Goal: Transaction & Acquisition: Purchase product/service

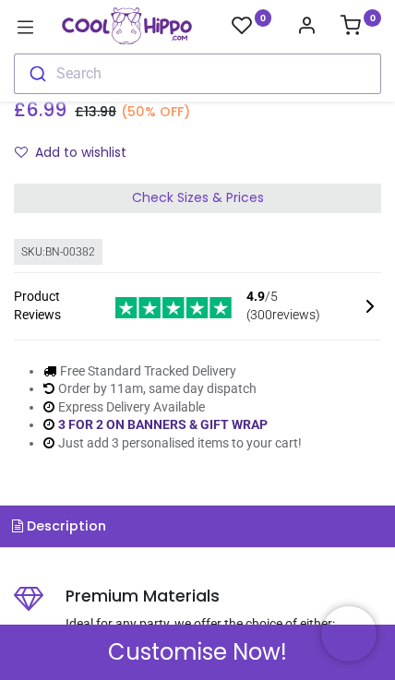
scroll to position [331, 0]
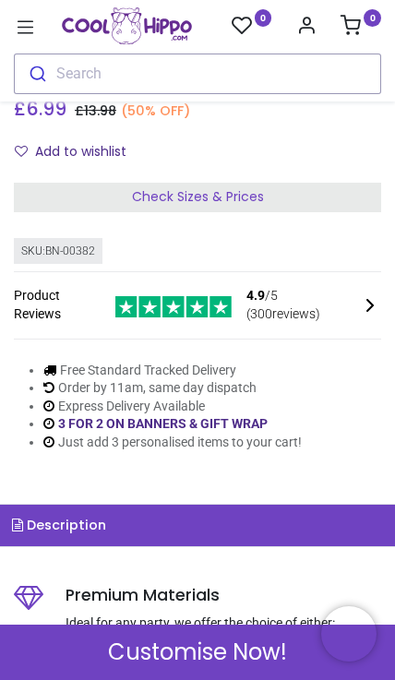
click at [294, 188] on div "Check Sizes & Prices" at bounding box center [197, 198] width 367 height 30
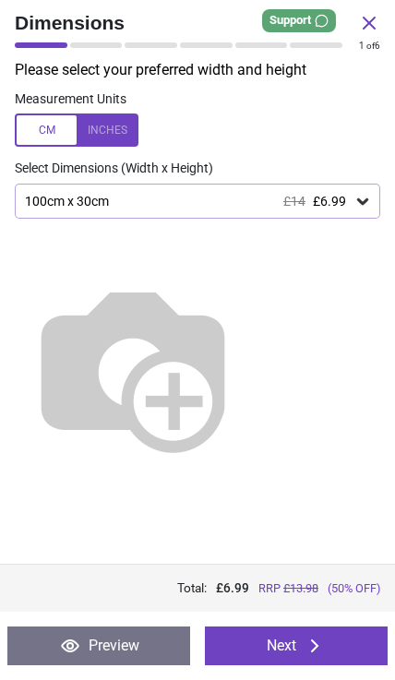
click at [355, 200] on icon at bounding box center [362, 201] width 18 height 18
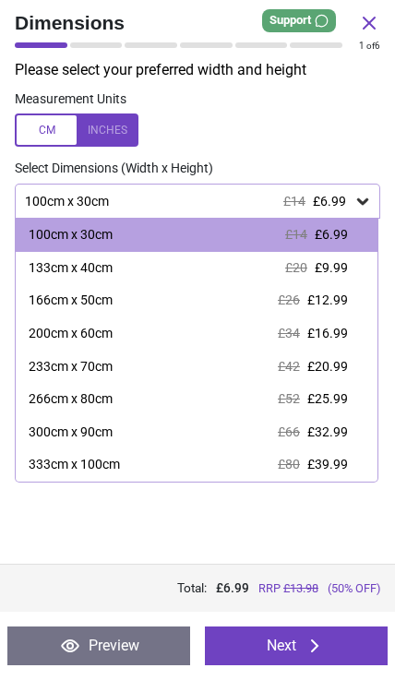
click at [336, 394] on span "£25.99" at bounding box center [327, 398] width 41 height 15
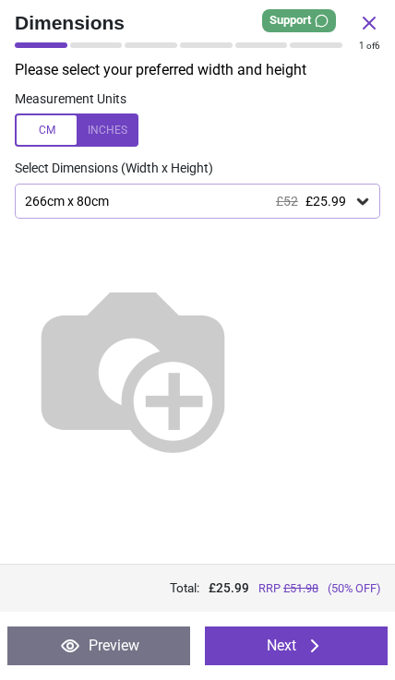
click at [314, 652] on icon at bounding box center [314, 645] width 22 height 22
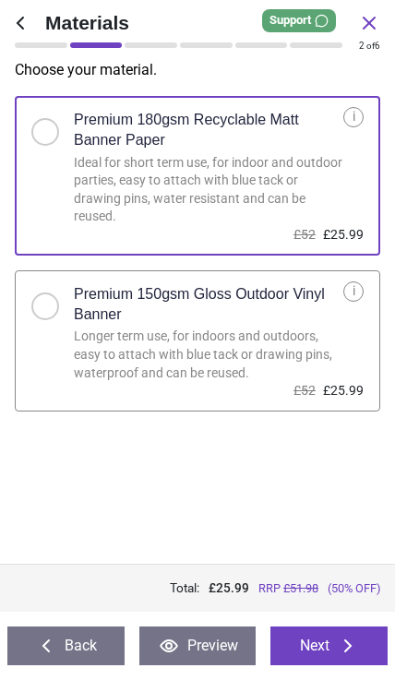
click at [345, 644] on icon at bounding box center [348, 645] width 22 height 22
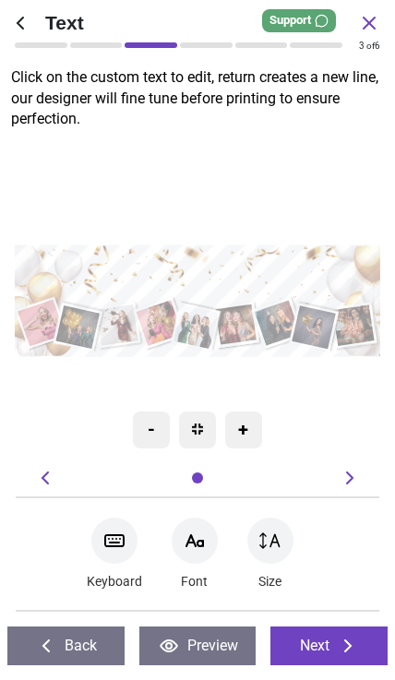
click at [218, 270] on textarea at bounding box center [197, 278] width 350 height 51
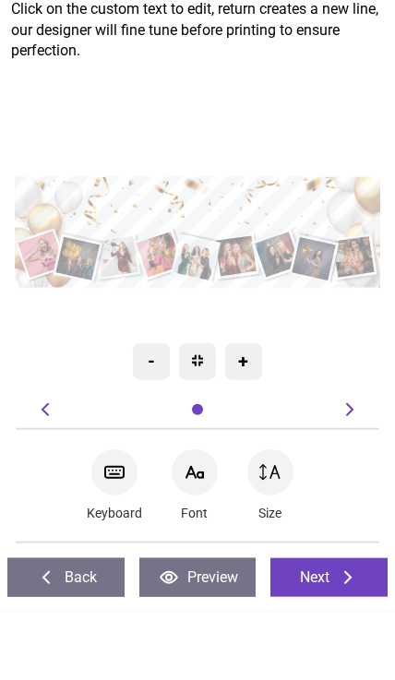
type textarea "**********"
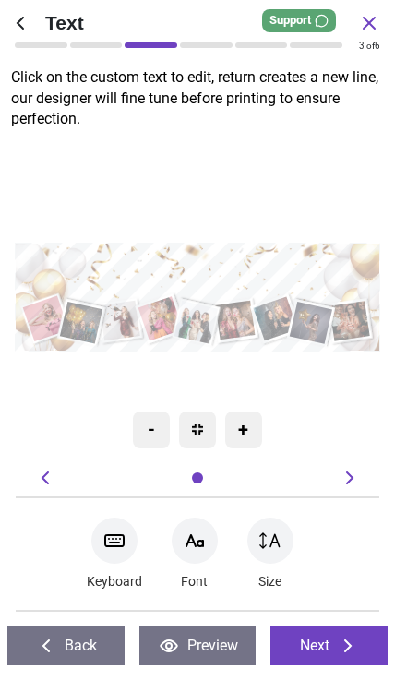
click at [338, 640] on icon at bounding box center [348, 645] width 22 height 22
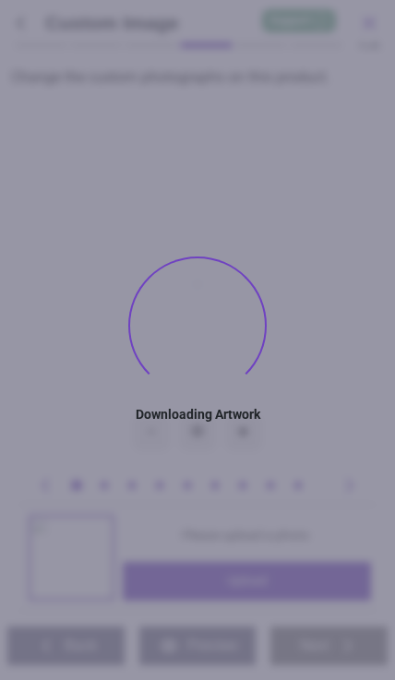
type textarea "**********"
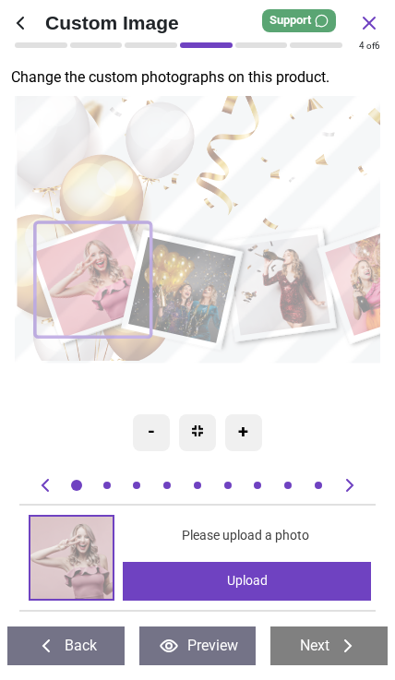
click at [73, 554] on img at bounding box center [71, 557] width 82 height 82
click at [74, 549] on img at bounding box center [71, 557] width 82 height 82
click at [73, 572] on img at bounding box center [71, 557] width 82 height 82
click at [82, 565] on img at bounding box center [71, 557] width 82 height 82
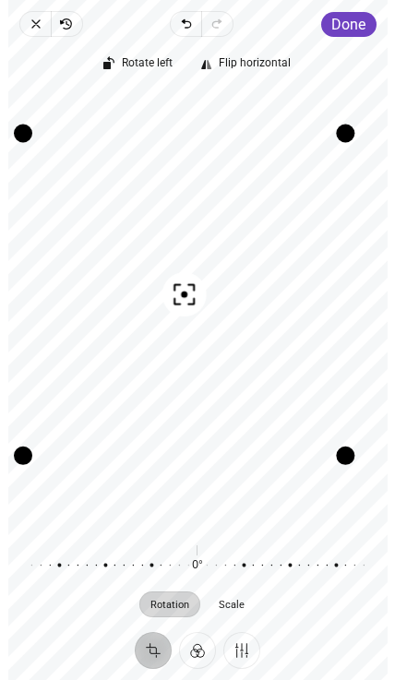
click at [354, 17] on span "Done" at bounding box center [348, 25] width 34 height 18
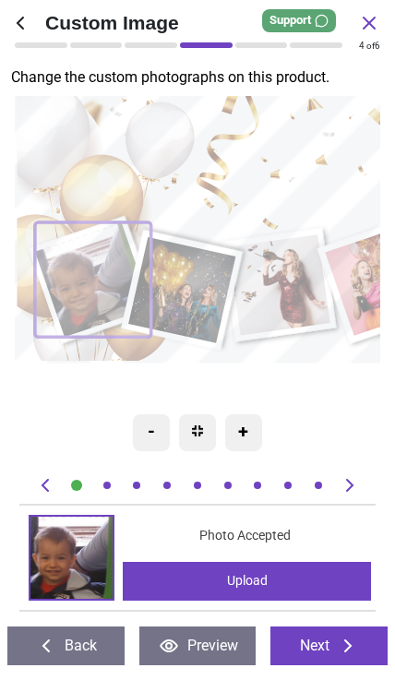
click at [77, 550] on img at bounding box center [71, 557] width 82 height 82
click at [207, 282] on image at bounding box center [181, 290] width 107 height 106
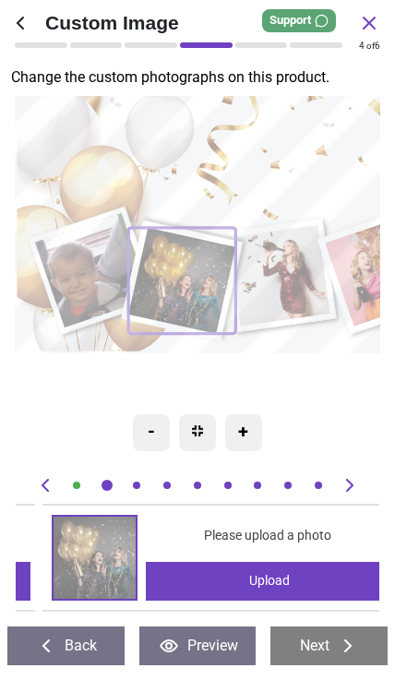
scroll to position [0, 363]
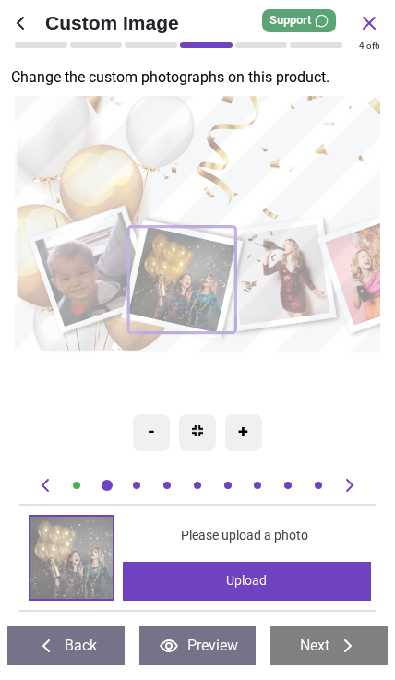
click at [82, 562] on img at bounding box center [71, 557] width 82 height 82
click at [68, 566] on img at bounding box center [71, 557] width 82 height 82
click at [242, 513] on div "0% Please upload a photo Upload" at bounding box center [197, 557] width 356 height 108
click at [90, 556] on img at bounding box center [71, 557] width 82 height 82
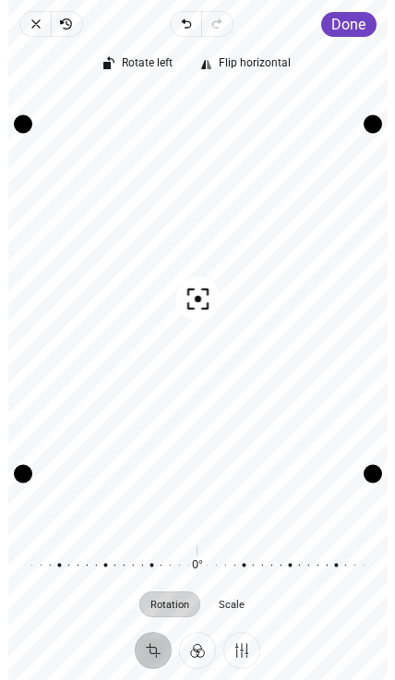
click at [352, 16] on span "Done" at bounding box center [348, 25] width 34 height 18
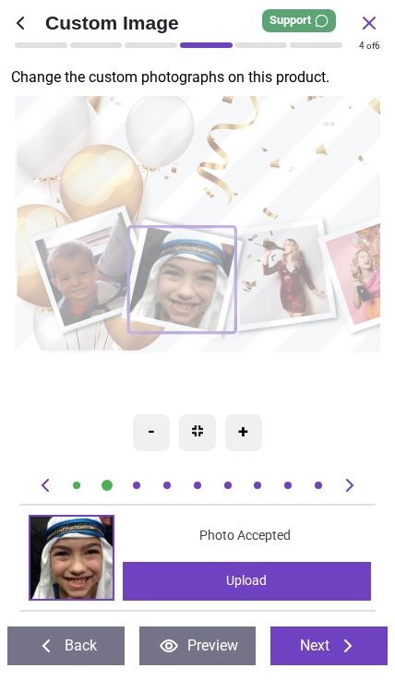
click at [286, 279] on image at bounding box center [279, 274] width 102 height 101
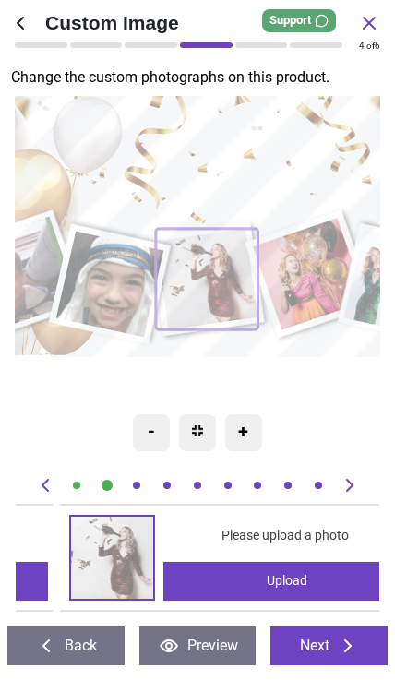
scroll to position [0, 727]
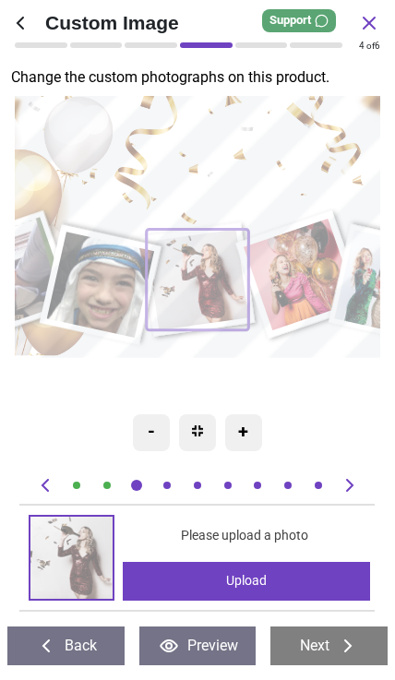
click at [75, 568] on img at bounding box center [71, 557] width 82 height 82
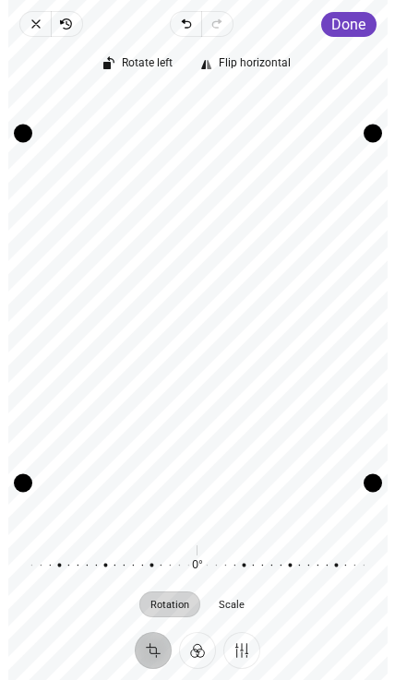
click at [357, 22] on span "Done" at bounding box center [348, 25] width 34 height 18
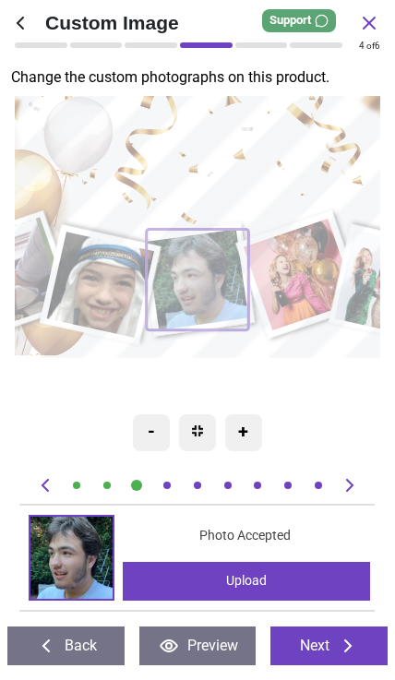
click at [301, 267] on image at bounding box center [299, 275] width 113 height 112
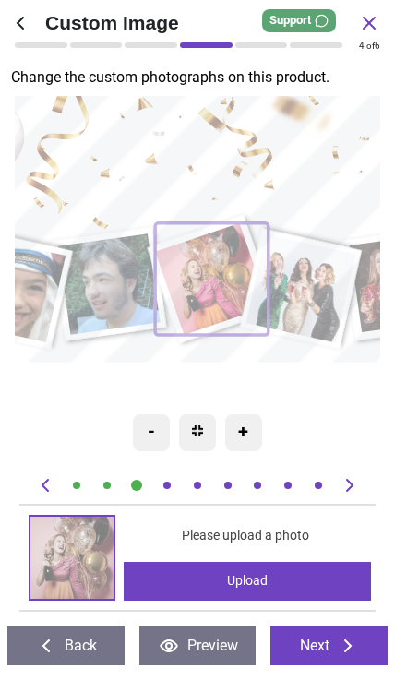
scroll to position [0, 1089]
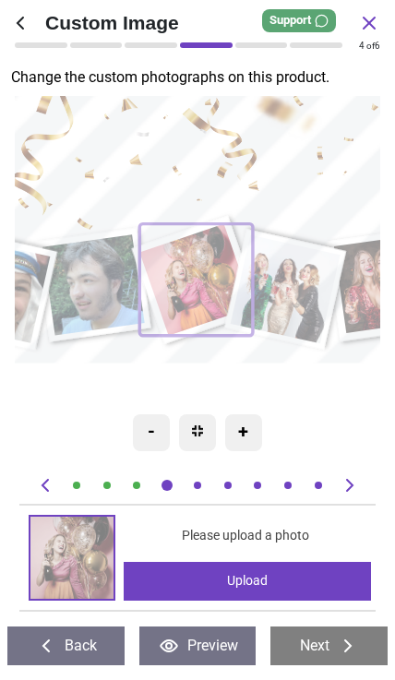
click at [68, 565] on img at bounding box center [71, 557] width 82 height 82
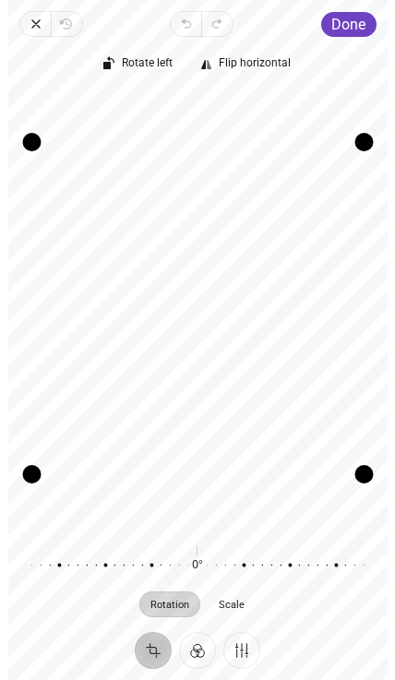
click at [352, 18] on span "Done" at bounding box center [348, 25] width 34 height 18
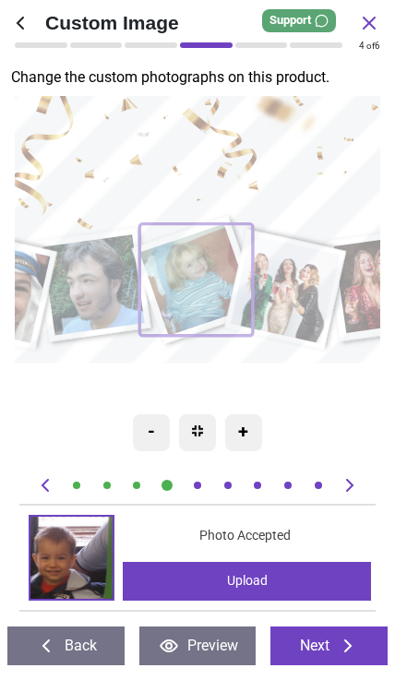
scroll to position [0, 1089]
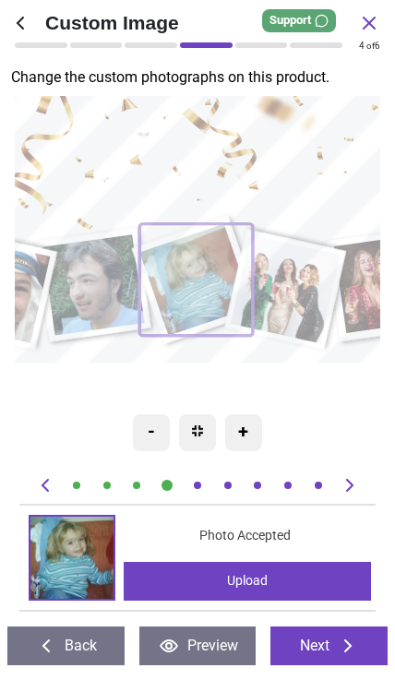
click at [305, 281] on image at bounding box center [286, 289] width 110 height 108
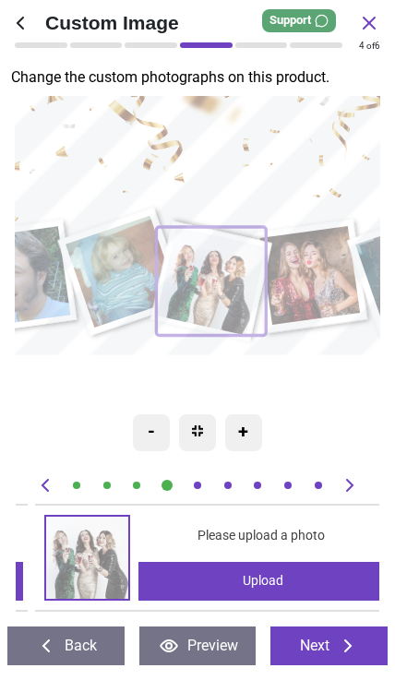
scroll to position [0, 1452]
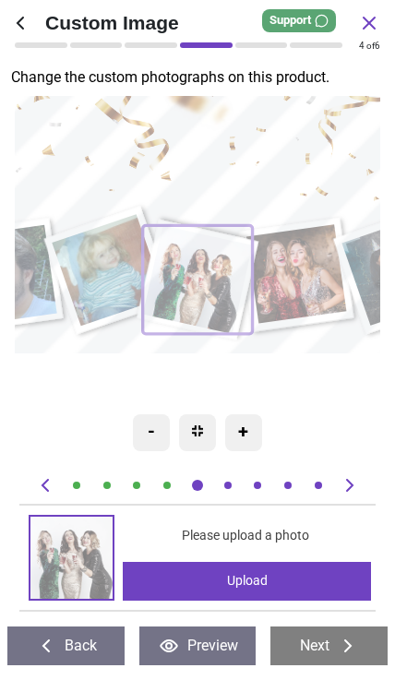
click at [87, 562] on img at bounding box center [71, 557] width 82 height 82
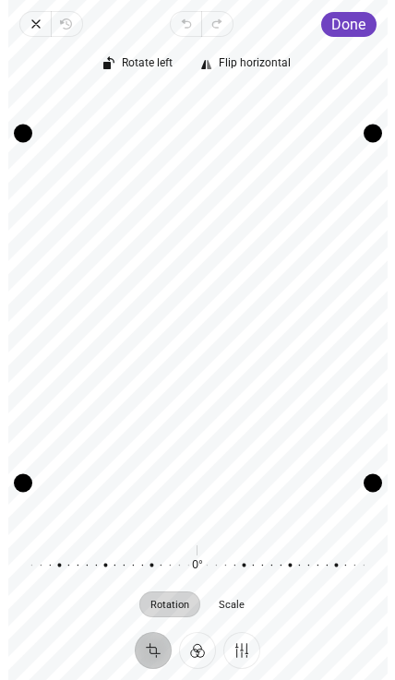
click at [349, 21] on span "Done" at bounding box center [348, 25] width 34 height 18
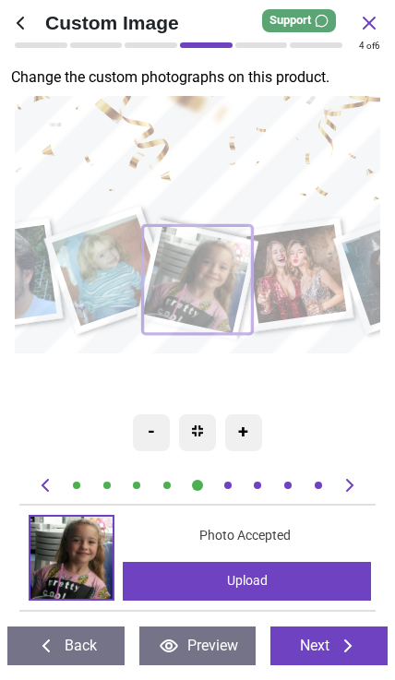
click at [82, 569] on img at bounding box center [71, 557] width 82 height 82
click at [310, 272] on image at bounding box center [296, 273] width 100 height 99
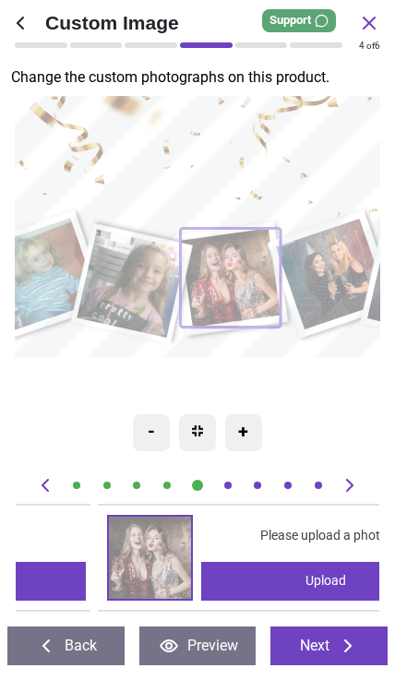
scroll to position [0, 1816]
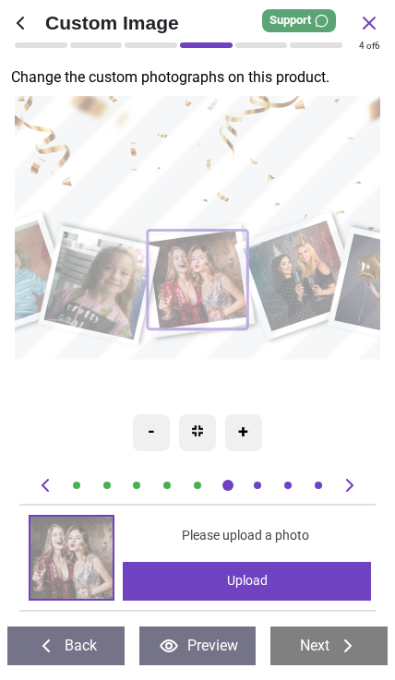
click at [84, 559] on img at bounding box center [71, 557] width 82 height 82
click at [80, 572] on img at bounding box center [71, 557] width 82 height 82
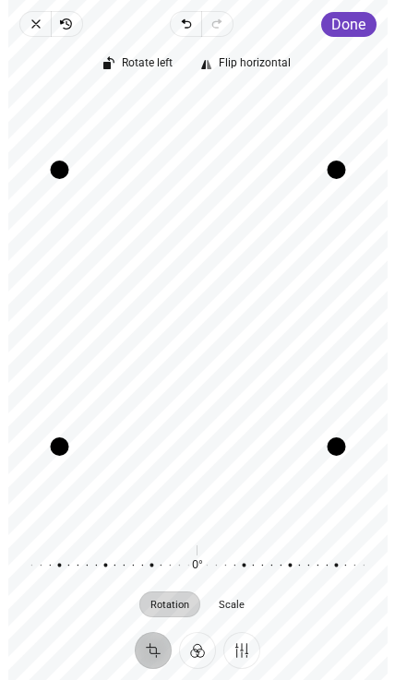
click at [357, 28] on span "Done" at bounding box center [348, 25] width 34 height 18
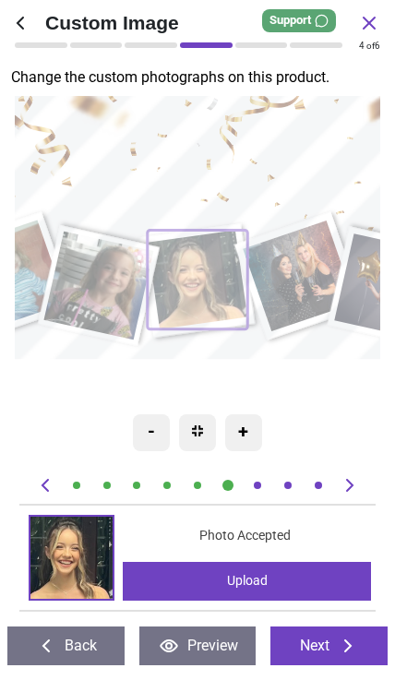
click at [319, 254] on image at bounding box center [299, 275] width 112 height 111
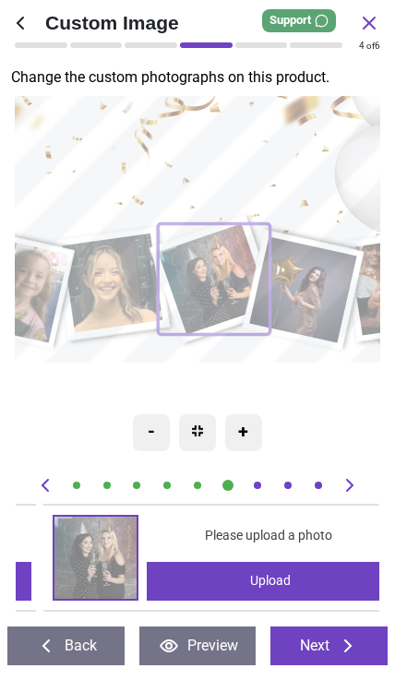
scroll to position [0, 2179]
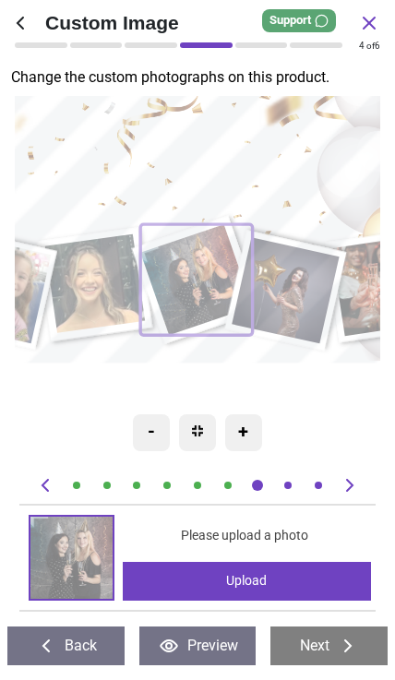
click at [77, 563] on img at bounding box center [71, 557] width 82 height 82
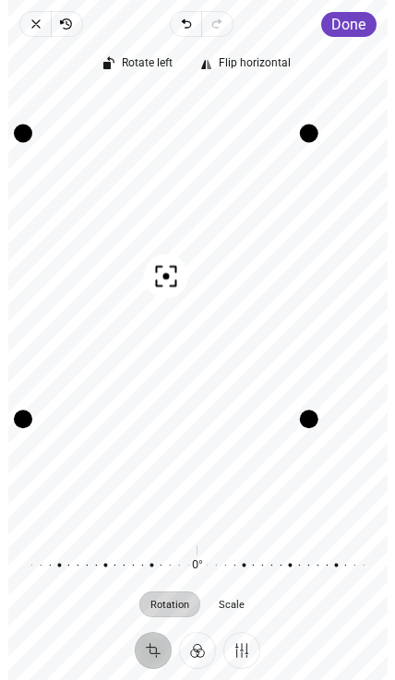
click at [354, 22] on span "Done" at bounding box center [348, 25] width 34 height 18
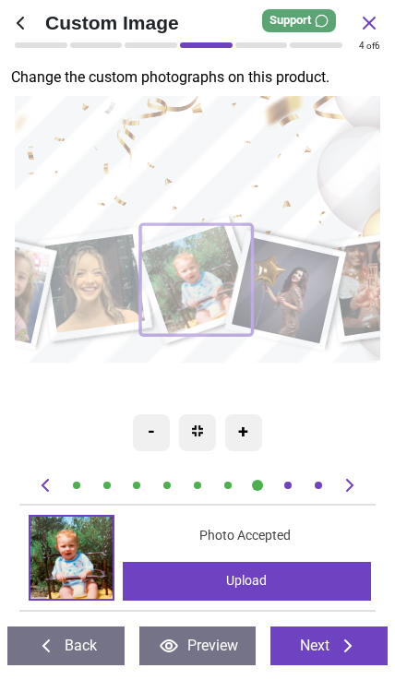
click at [288, 289] on image at bounding box center [284, 290] width 107 height 106
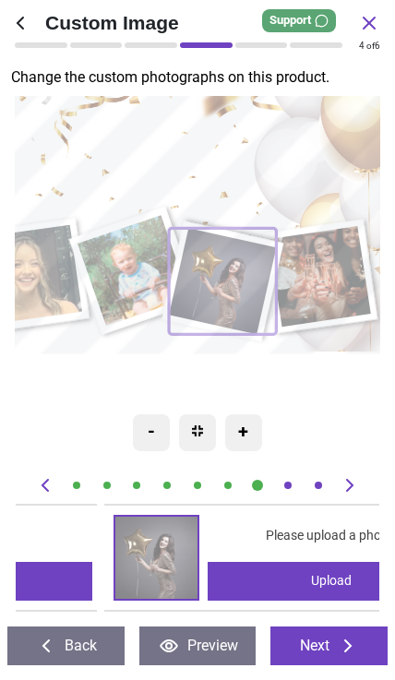
scroll to position [0, 2541]
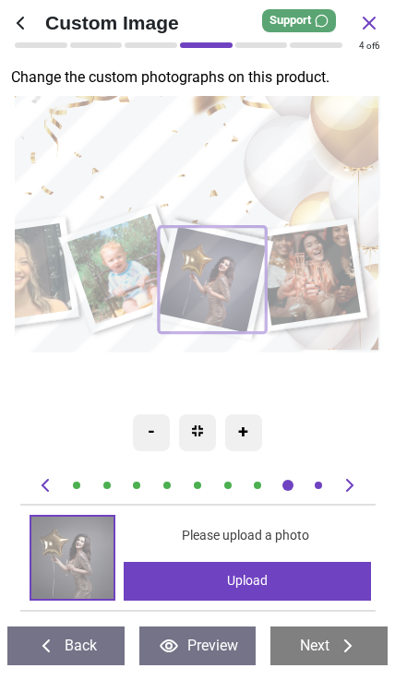
click at [81, 560] on img at bounding box center [72, 557] width 82 height 82
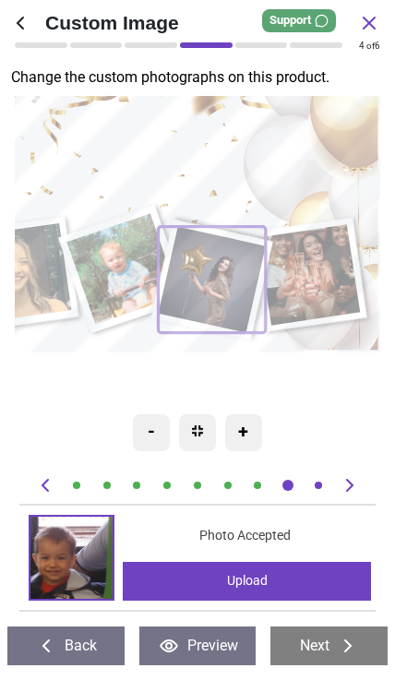
scroll to position [0, 2541]
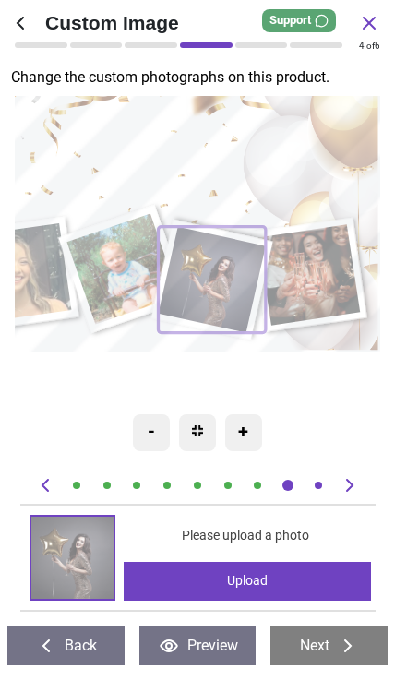
click at [83, 562] on img at bounding box center [72, 557] width 82 height 82
click at [84, 563] on img at bounding box center [72, 557] width 82 height 82
click at [83, 556] on img at bounding box center [72, 557] width 82 height 82
click at [82, 562] on img at bounding box center [72, 557] width 82 height 82
click at [100, 557] on img at bounding box center [72, 557] width 82 height 82
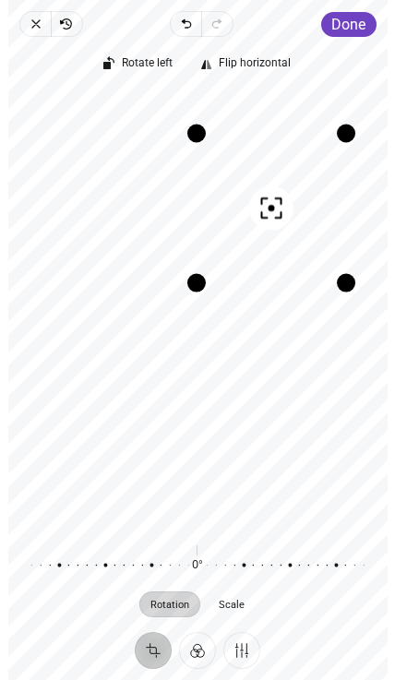
click at [356, 22] on span "Done" at bounding box center [348, 25] width 34 height 18
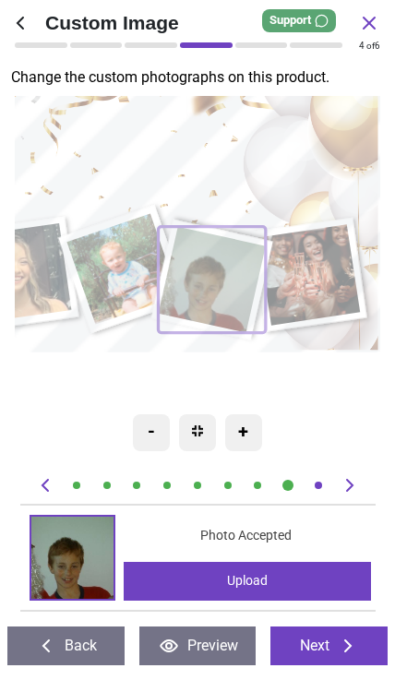
click at [92, 559] on img at bounding box center [72, 557] width 82 height 82
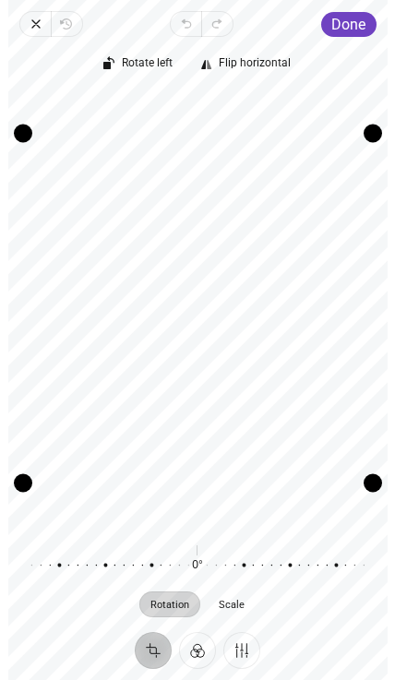
click at [358, 18] on span "Done" at bounding box center [348, 25] width 34 height 18
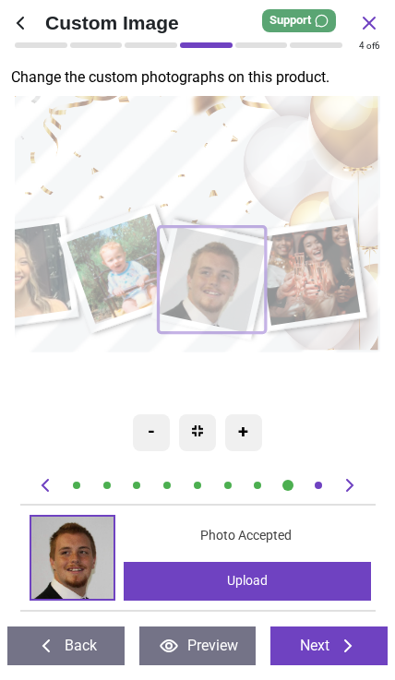
click at [74, 564] on img at bounding box center [72, 557] width 82 height 82
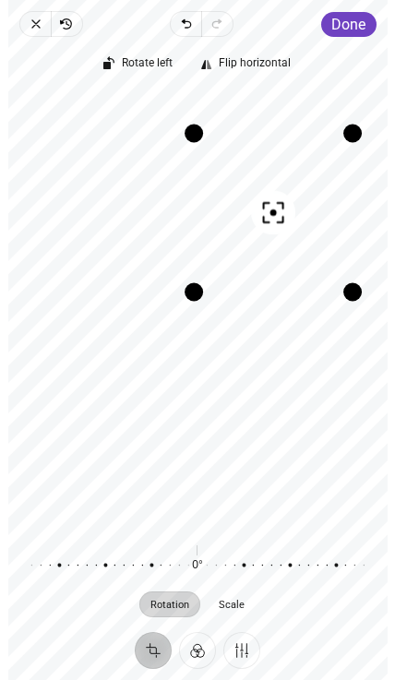
click at [355, 19] on span "Done" at bounding box center [348, 25] width 34 height 18
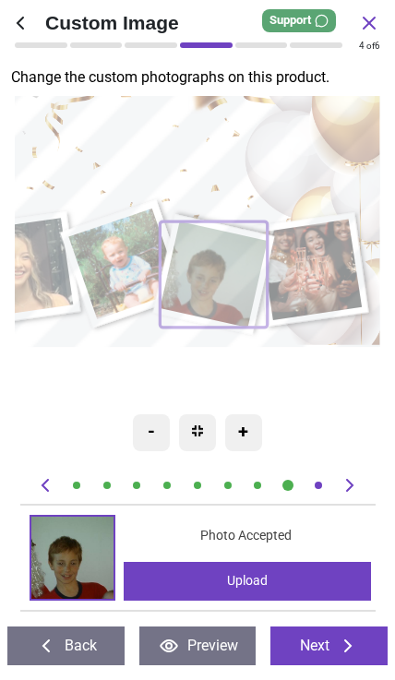
click at [320, 284] on image at bounding box center [310, 269] width 102 height 101
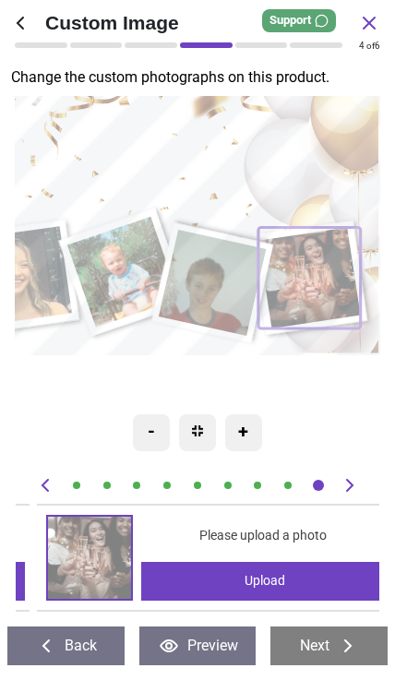
scroll to position [0, 2905]
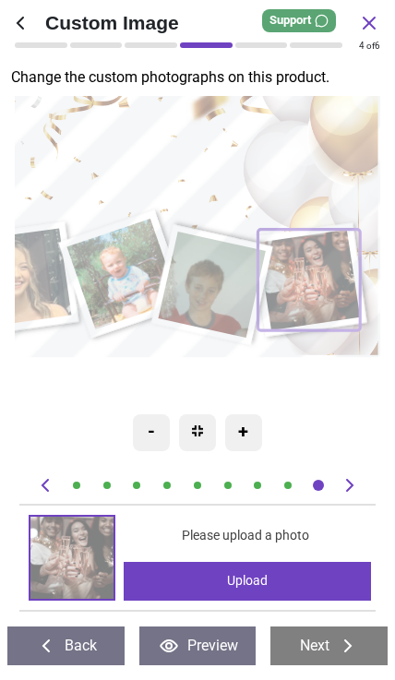
click at [66, 565] on img at bounding box center [71, 557] width 82 height 82
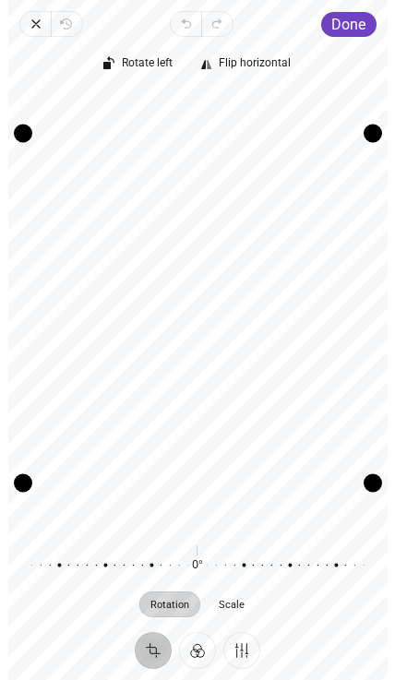
click at [364, 19] on span "Done" at bounding box center [348, 25] width 34 height 18
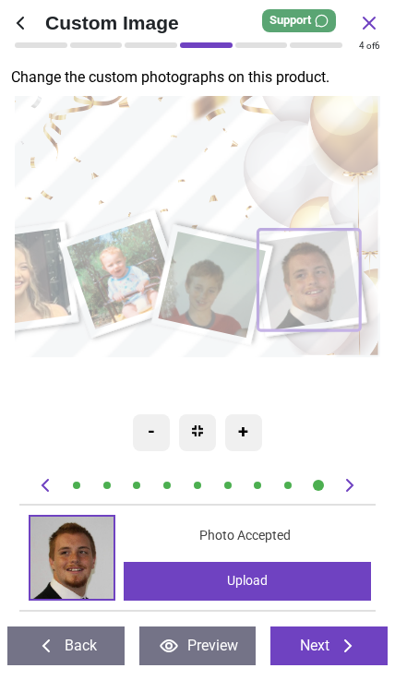
click at [290, 578] on div "Upload" at bounding box center [248, 581] width 248 height 39
click at [354, 641] on icon at bounding box center [348, 645] width 22 height 22
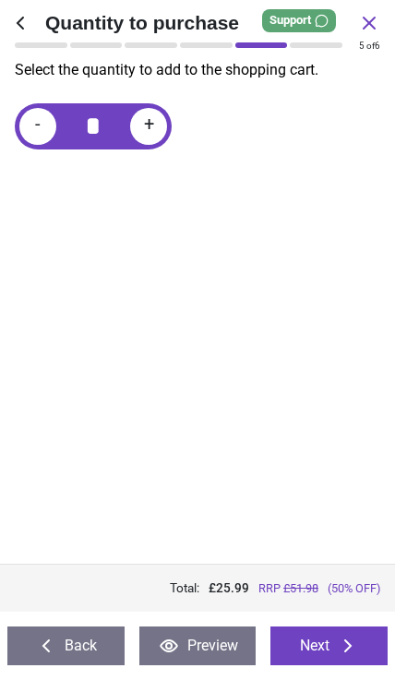
click at [343, 652] on icon at bounding box center [348, 645] width 22 height 22
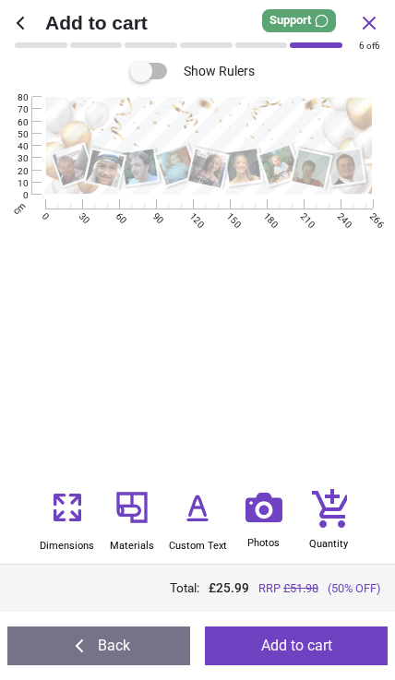
click at [303, 646] on button "Add to cart" at bounding box center [296, 645] width 183 height 39
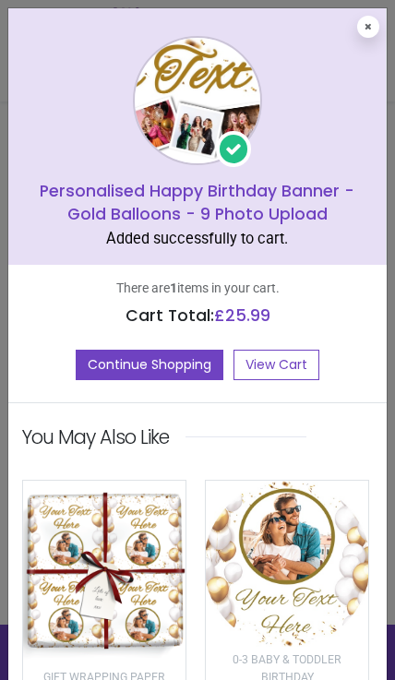
scroll to position [331, 0]
click at [193, 371] on button "Continue Shopping" at bounding box center [150, 364] width 148 height 31
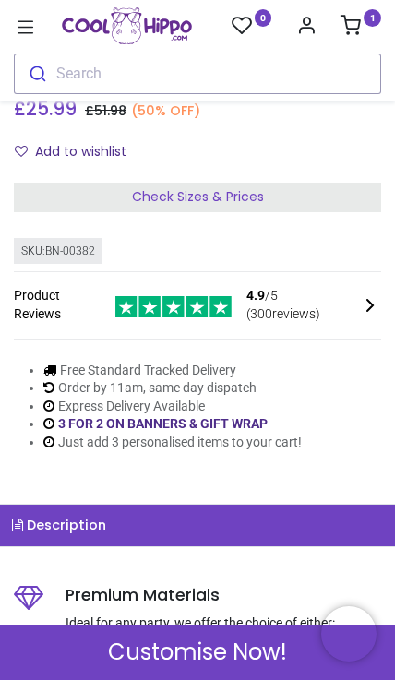
click at [36, 32] on icon at bounding box center [26, 28] width 24 height 24
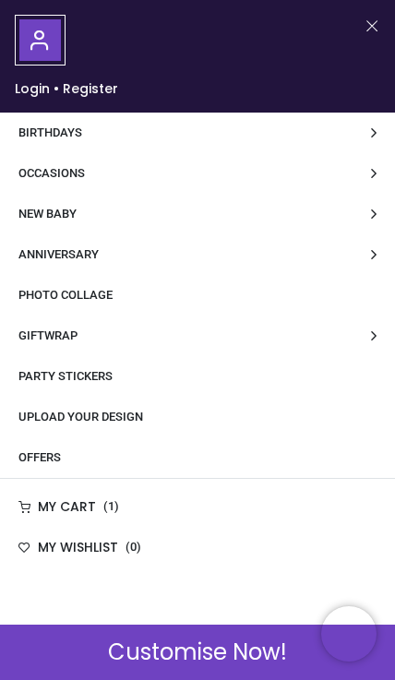
click at [249, 143] on link "Birthdays" at bounding box center [197, 132] width 395 height 41
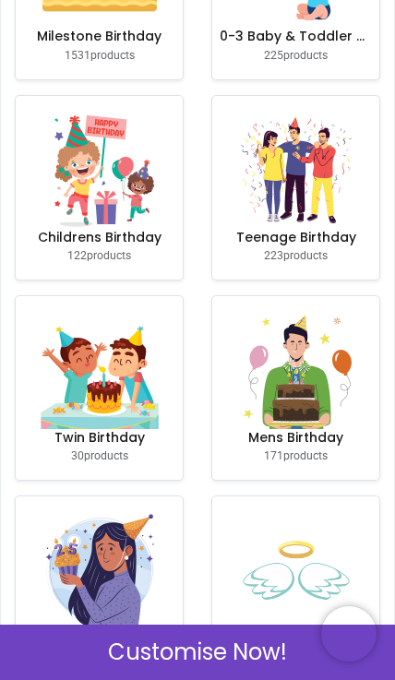
scroll to position [268, 0]
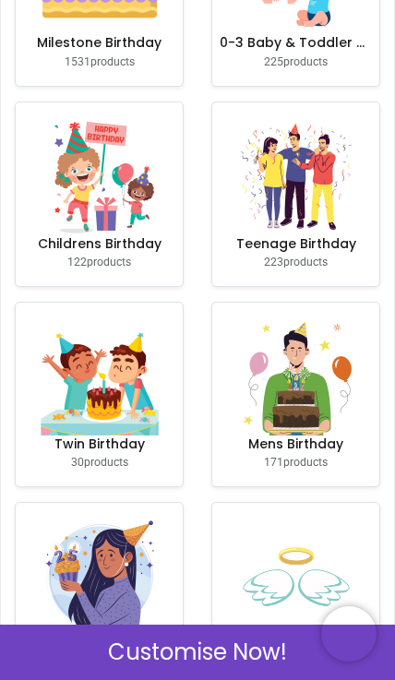
click at [319, 413] on img at bounding box center [296, 376] width 118 height 118
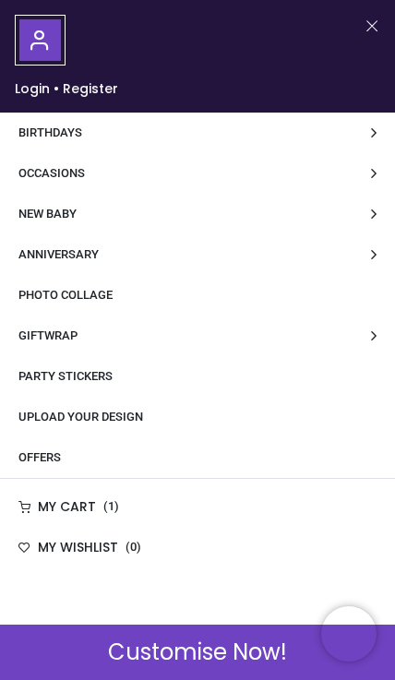
scroll to position [0, 0]
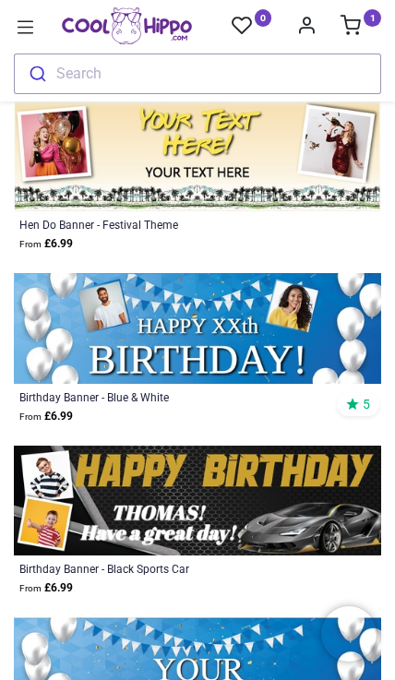
scroll to position [2879, 0]
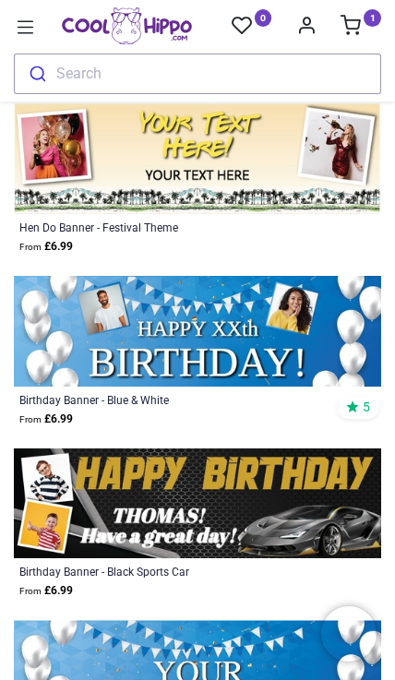
click at [27, 26] on icon at bounding box center [26, 28] width 24 height 24
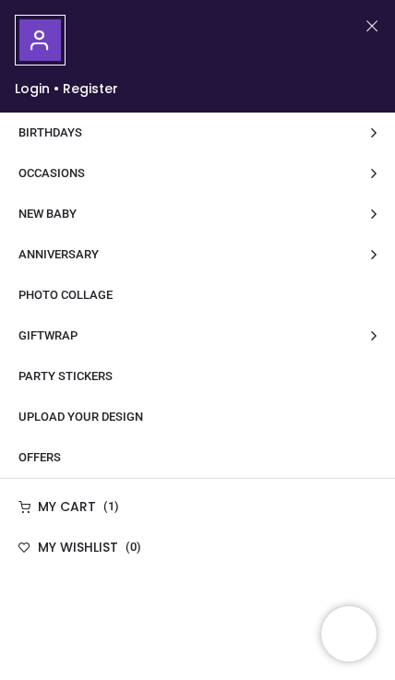
click at [121, 413] on span "Upload Your Design" at bounding box center [80, 416] width 124 height 14
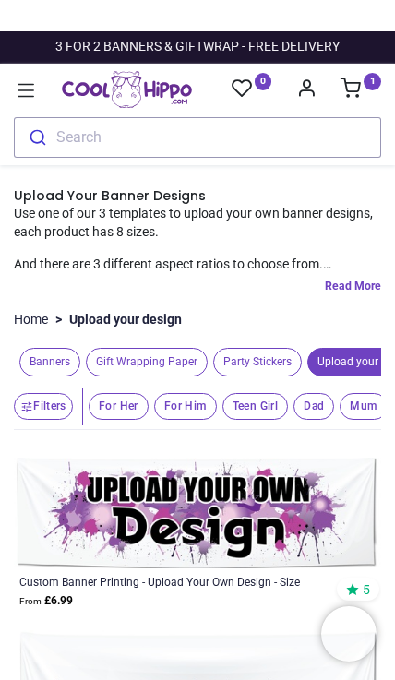
click at [277, 365] on span "Party Stickers" at bounding box center [257, 362] width 89 height 29
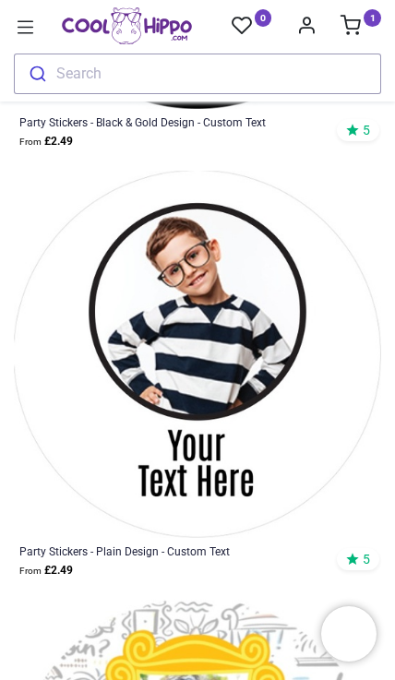
scroll to position [3221, 0]
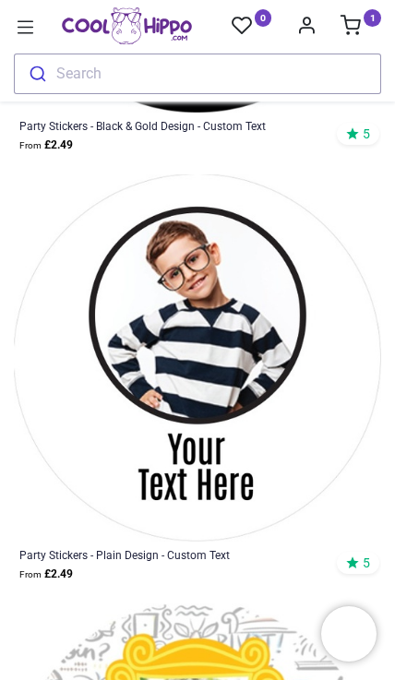
click at [30, 21] on icon at bounding box center [26, 28] width 24 height 24
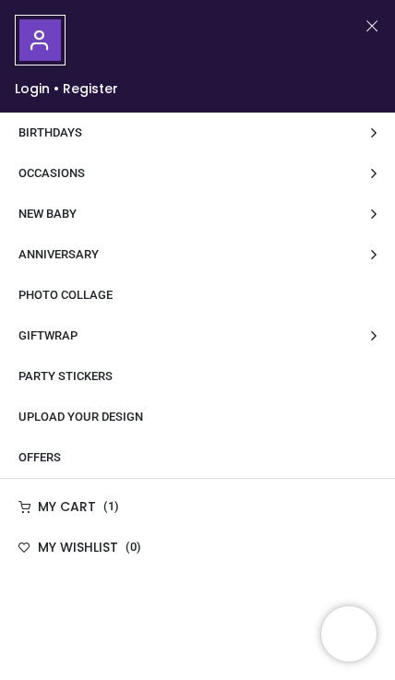
click at [60, 451] on span "Offers" at bounding box center [39, 457] width 42 height 14
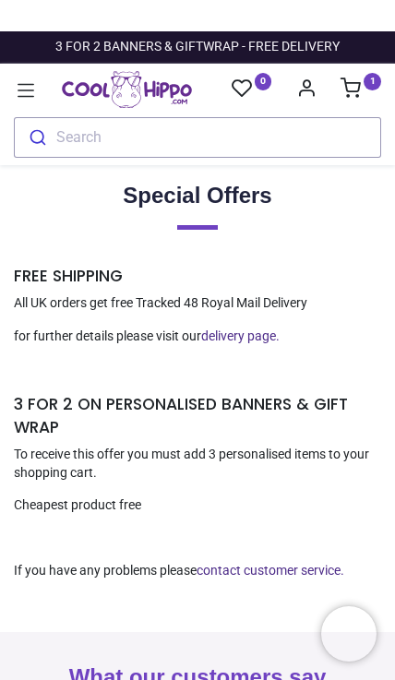
click at [156, 133] on button "Search" at bounding box center [197, 137] width 367 height 41
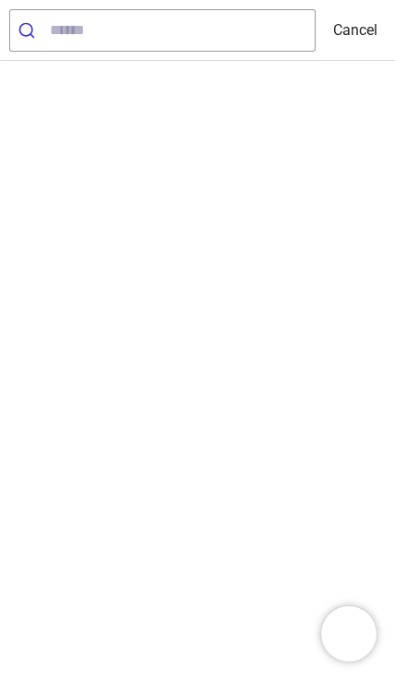
click at [75, 28] on input "search" at bounding box center [182, 30] width 265 height 41
type input "******"
click at [301, 16] on button "reset" at bounding box center [293, 30] width 41 height 41
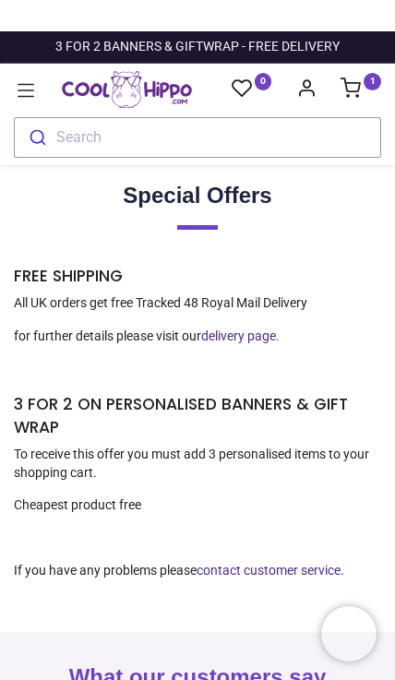
click at [362, 86] on link "1" at bounding box center [360, 90] width 41 height 15
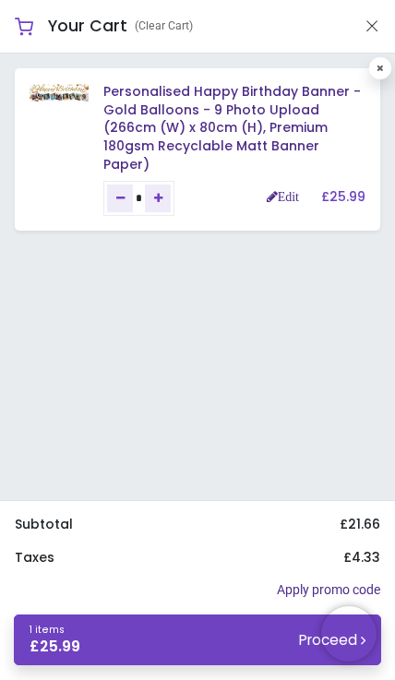
click at [281, 639] on link "1 items £ 25.99 Proceed" at bounding box center [197, 639] width 367 height 51
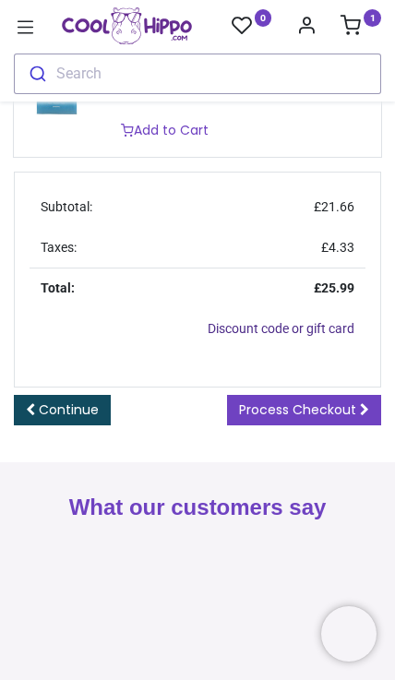
scroll to position [549, 0]
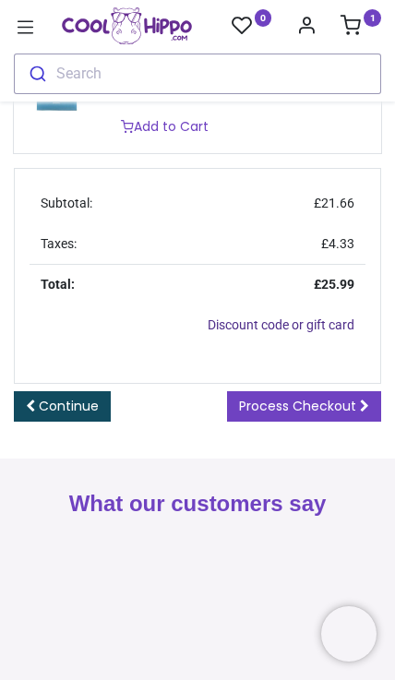
click at [330, 397] on span "Process Checkout" at bounding box center [297, 406] width 117 height 18
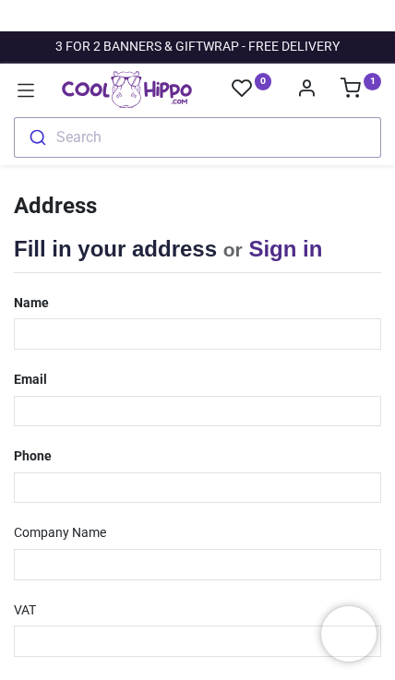
select select "***"
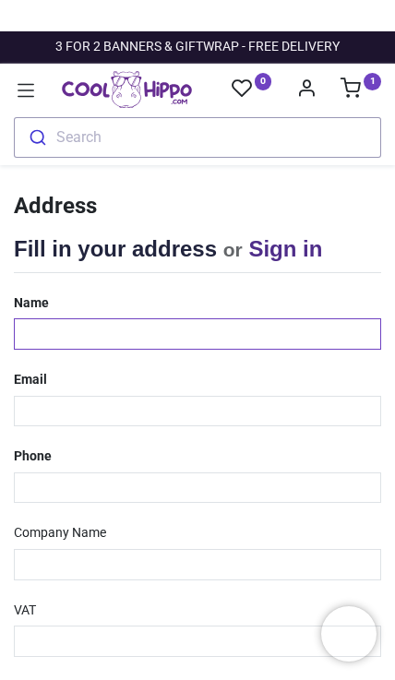
click at [206, 327] on input "text" at bounding box center [197, 333] width 367 height 31
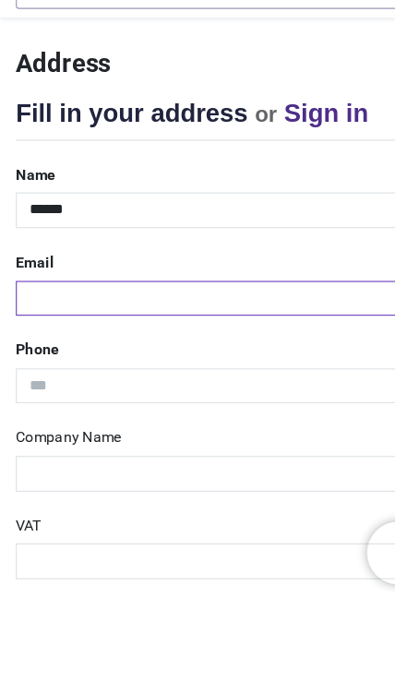
click at [231, 396] on input "email" at bounding box center [197, 411] width 367 height 31
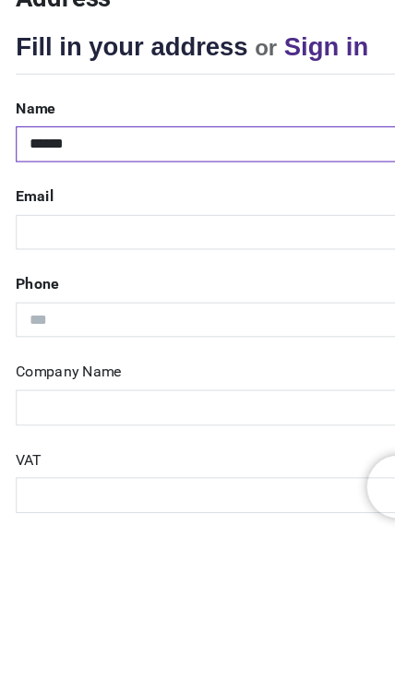
click at [219, 318] on input "******" at bounding box center [197, 333] width 367 height 31
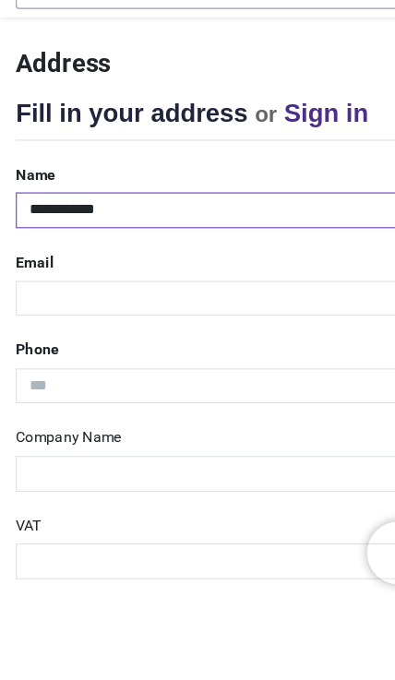
type input "**********"
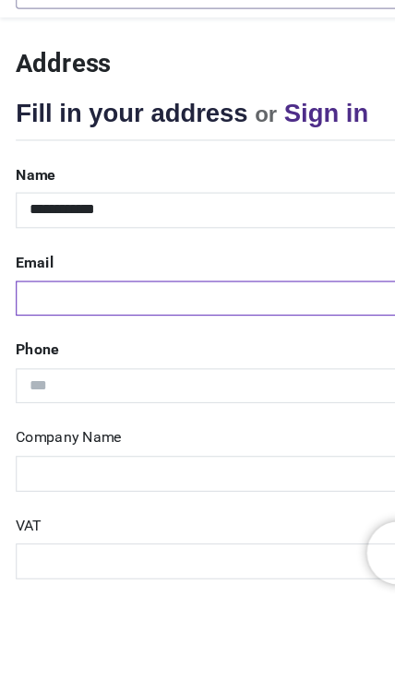
click at [173, 396] on input "email" at bounding box center [197, 411] width 367 height 31
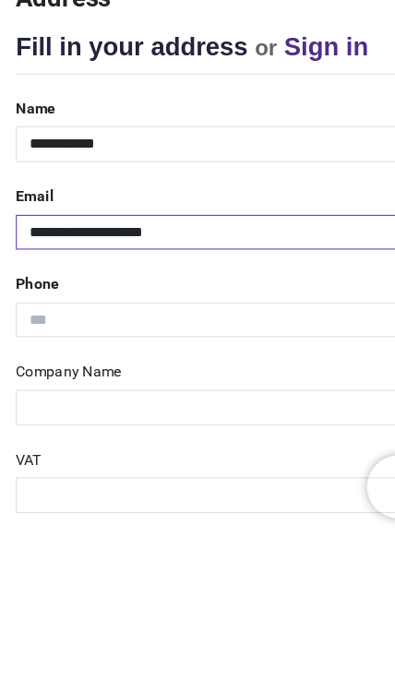
type input "**********"
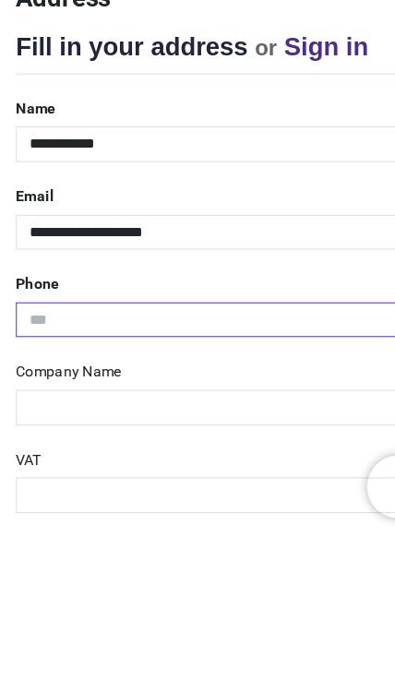
click at [178, 472] on input "tel" at bounding box center [197, 487] width 367 height 31
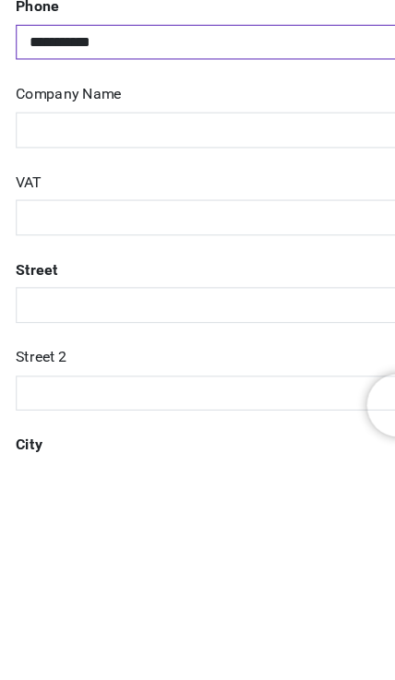
scroll to position [179, 0]
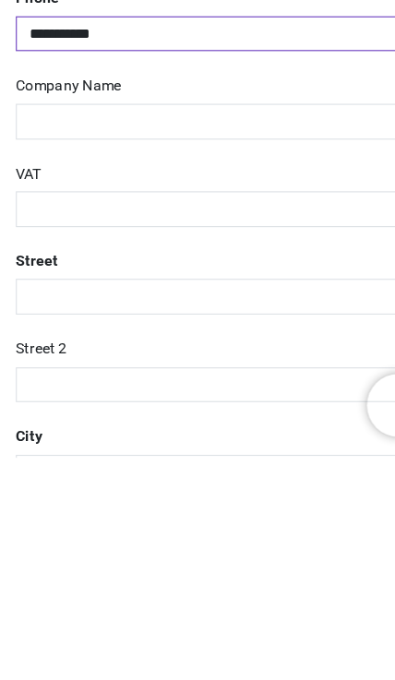
type input "**********"
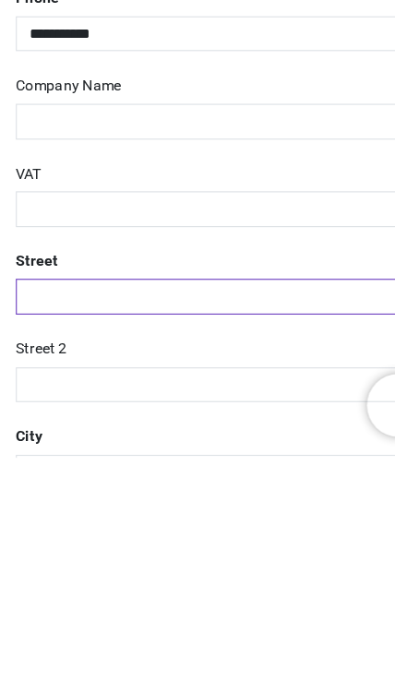
click at [146, 523] on input "text" at bounding box center [197, 538] width 367 height 31
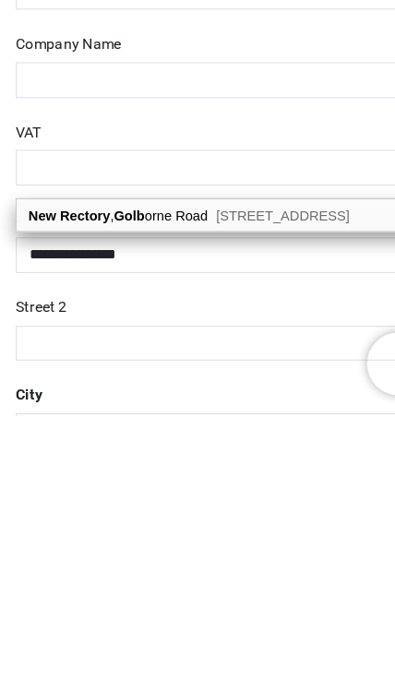
click at [230, 497] on span "Winwick, Warrington, WA2 8SZ" at bounding box center [247, 504] width 117 height 14
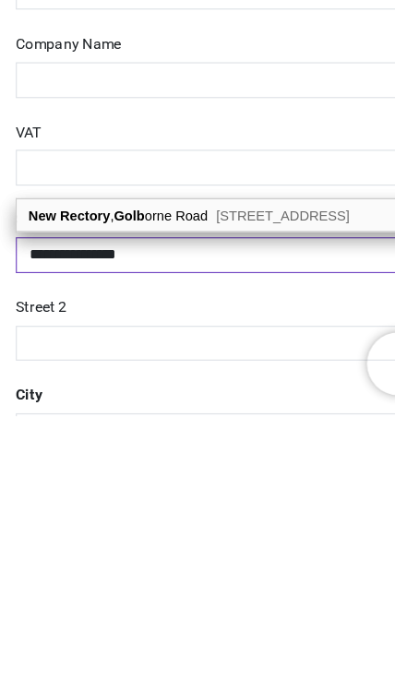
type input "**********"
type input "*******"
select select "***"
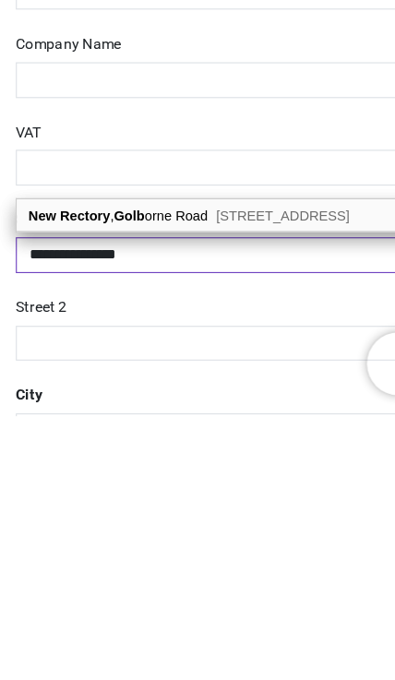
type input "**********"
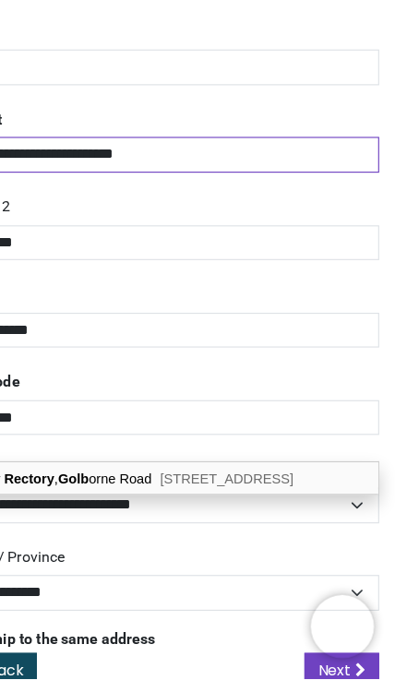
scroll to position [496, 0]
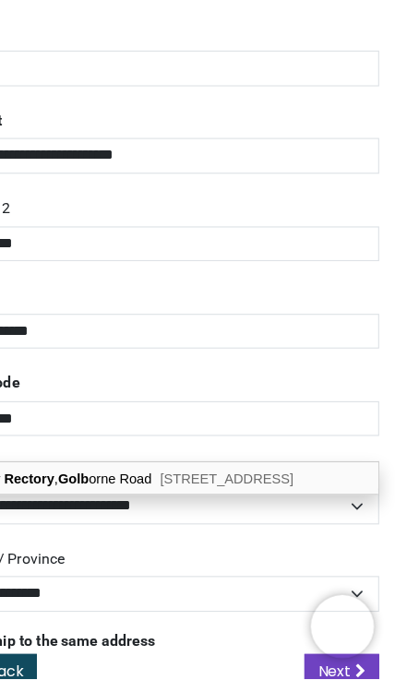
click at [315, 657] on link "Next" at bounding box center [347, 672] width 65 height 31
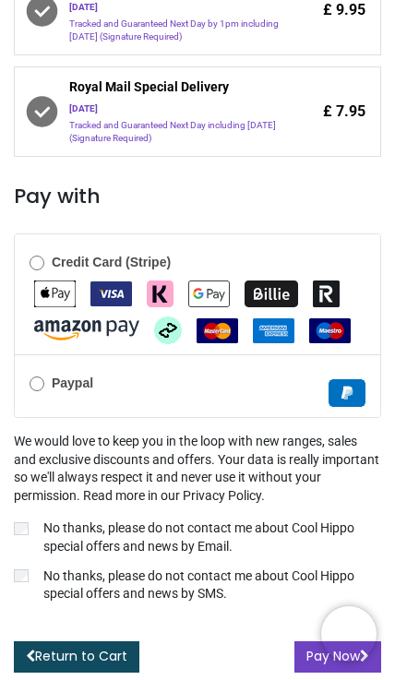
scroll to position [600, 0]
click at [16, 598] on label "No thanks, please do not contact me about Cool Hippo special offers and news by…" at bounding box center [197, 587] width 367 height 40
click at [314, 660] on button "Pay Now" at bounding box center [337, 656] width 87 height 31
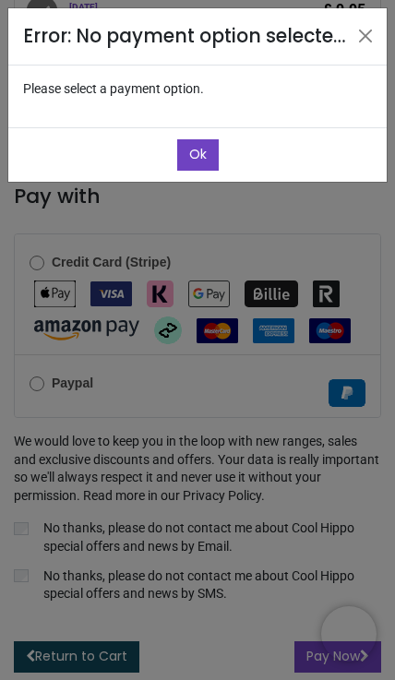
click at [212, 147] on button "Ok" at bounding box center [197, 154] width 41 height 31
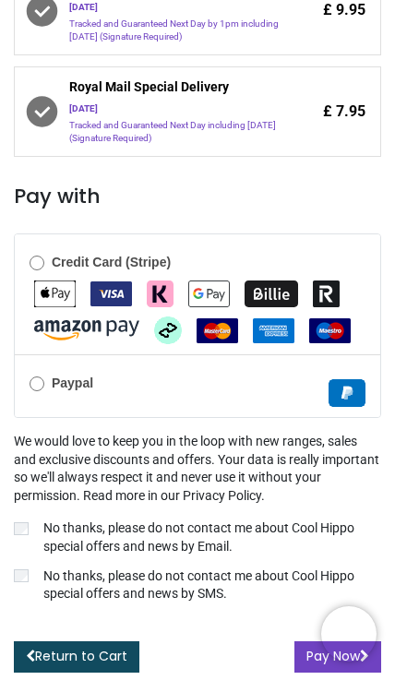
click at [317, 665] on button "Pay Now" at bounding box center [337, 656] width 87 height 31
